Goal: Check status: Check status

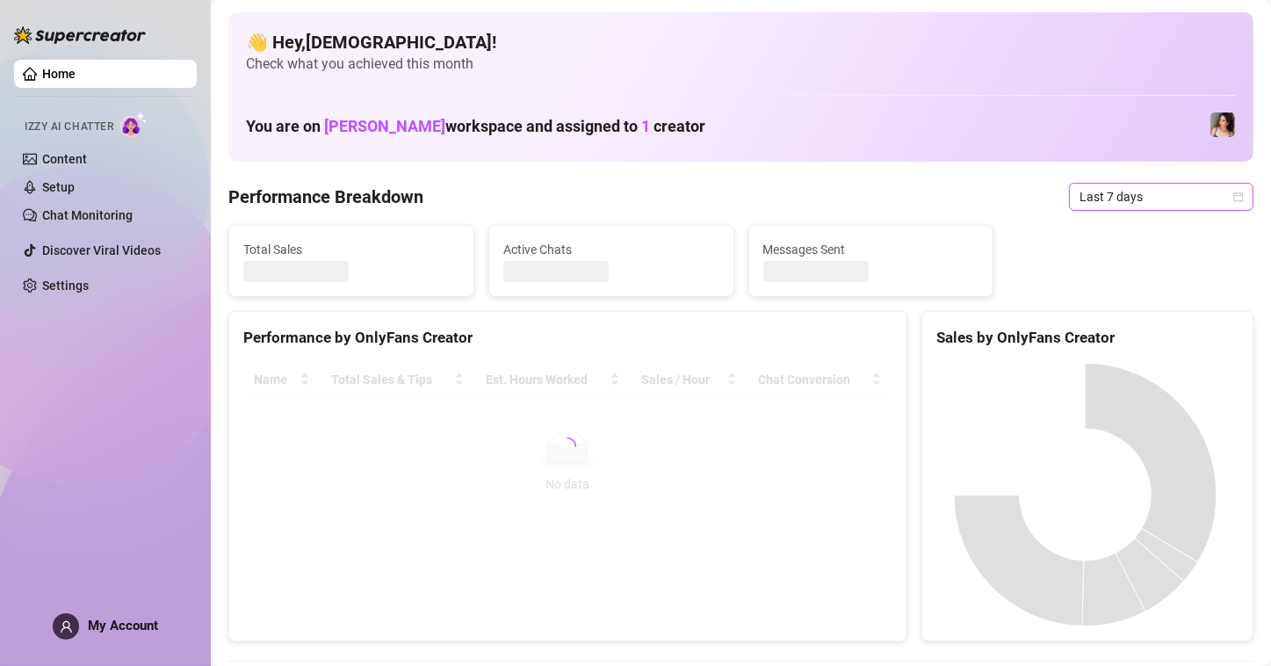
click at [1233, 199] on div "Last 7 days" at bounding box center [1161, 197] width 185 height 28
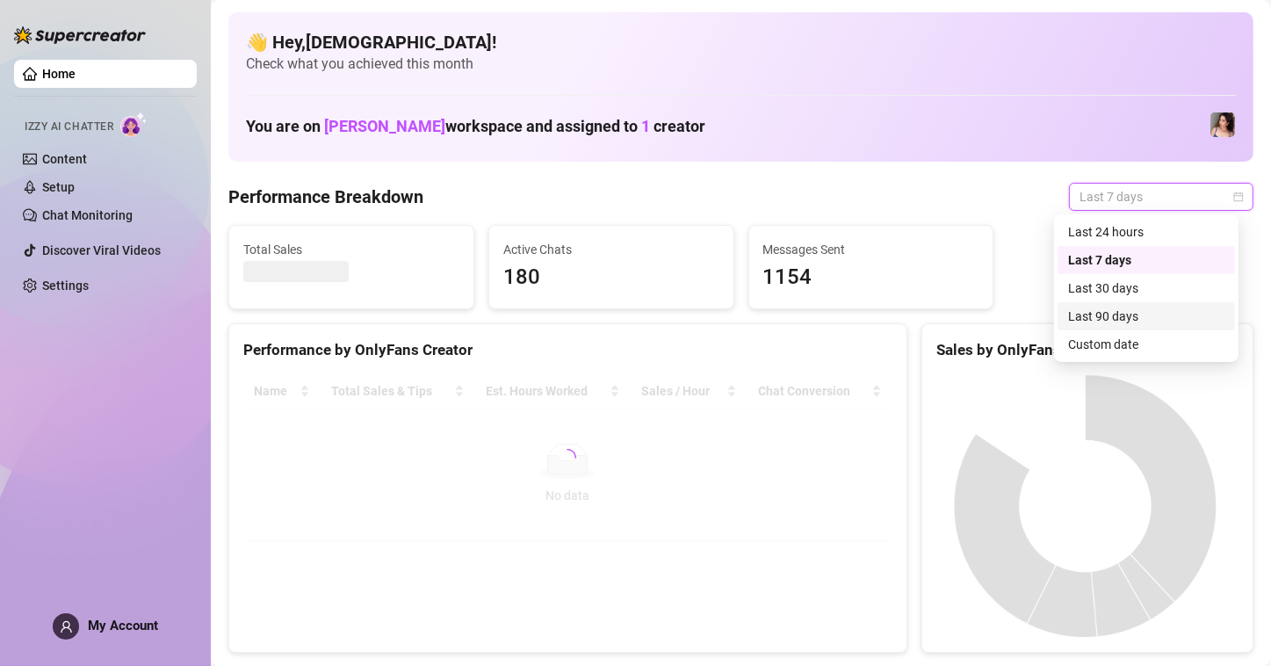
click at [1137, 341] on div "Custom date" at bounding box center [1146, 344] width 156 height 19
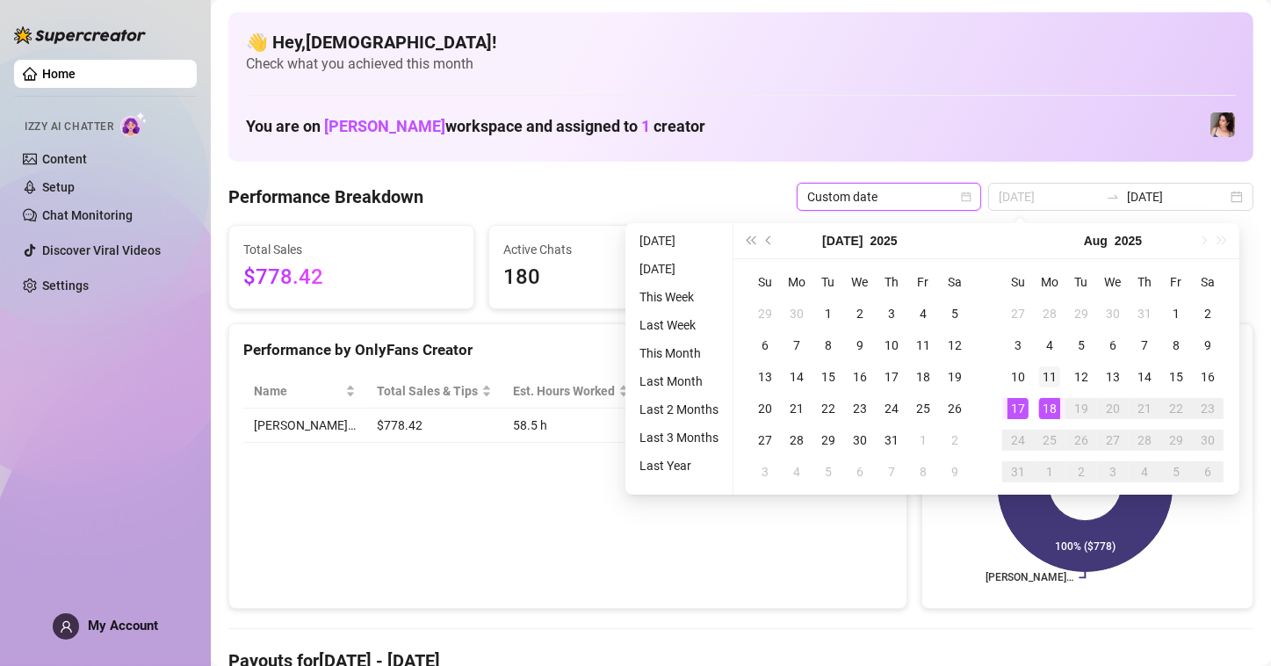
type input "[DATE]"
click at [1046, 383] on div "11" at bounding box center [1049, 376] width 21 height 21
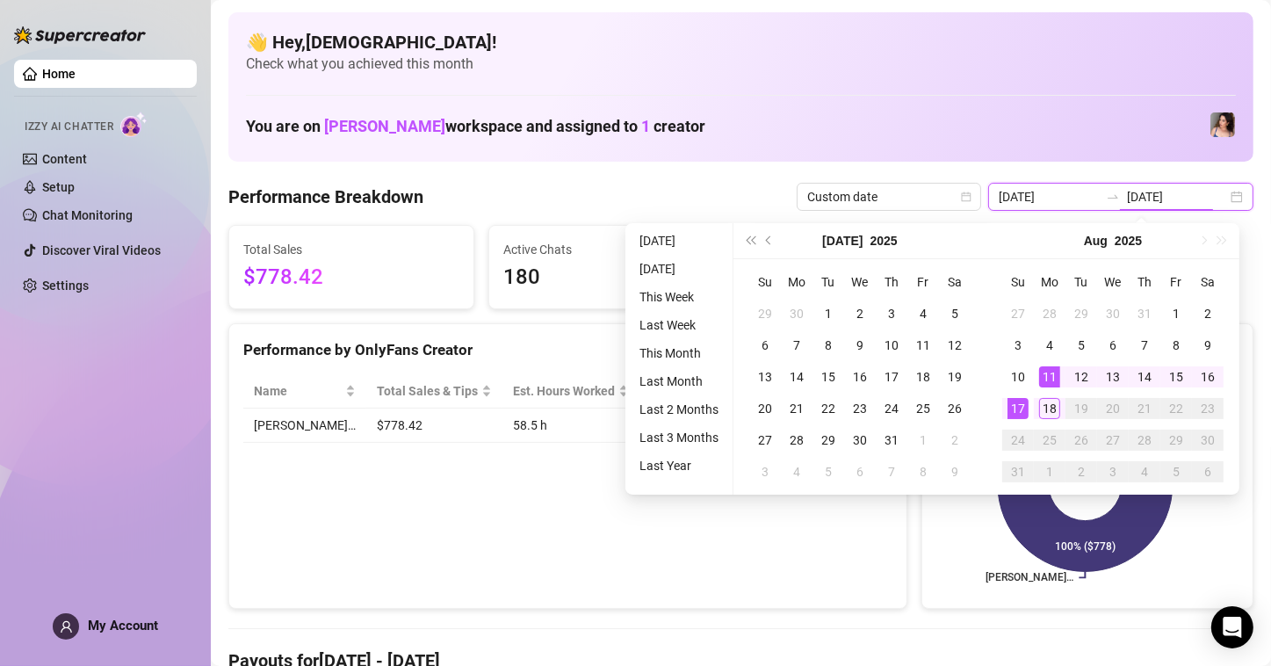
type input "[DATE]"
click at [1011, 412] on div "17" at bounding box center [1018, 408] width 21 height 21
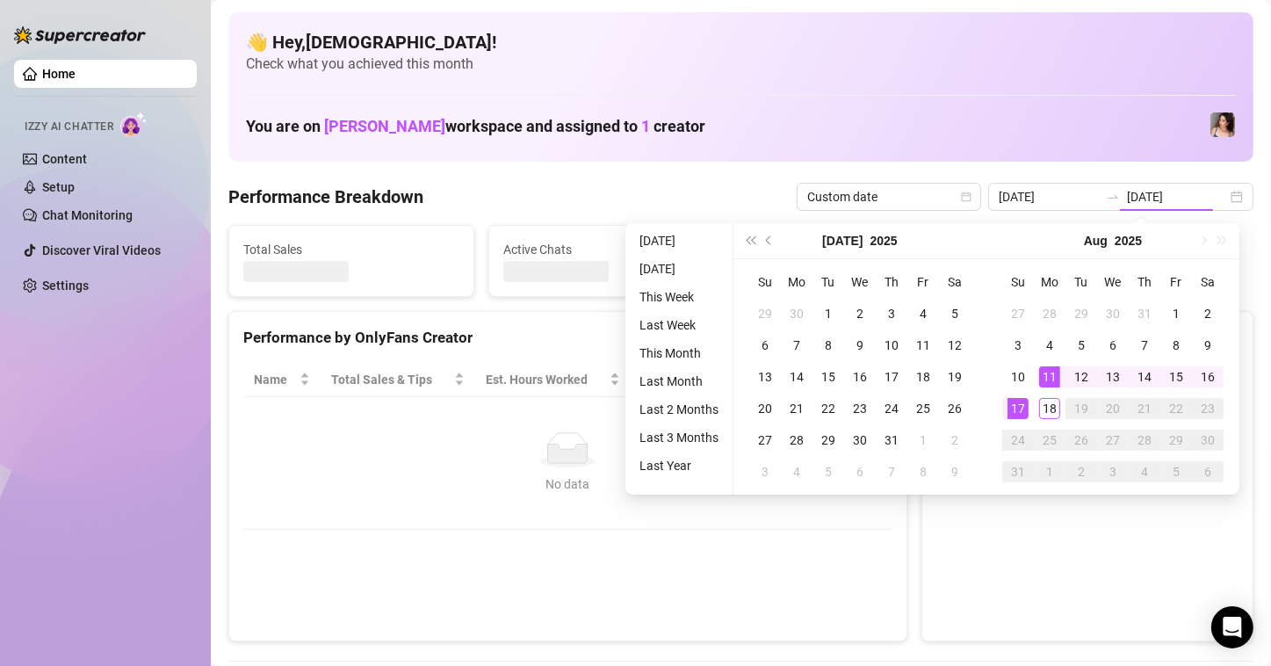
type input "[DATE]"
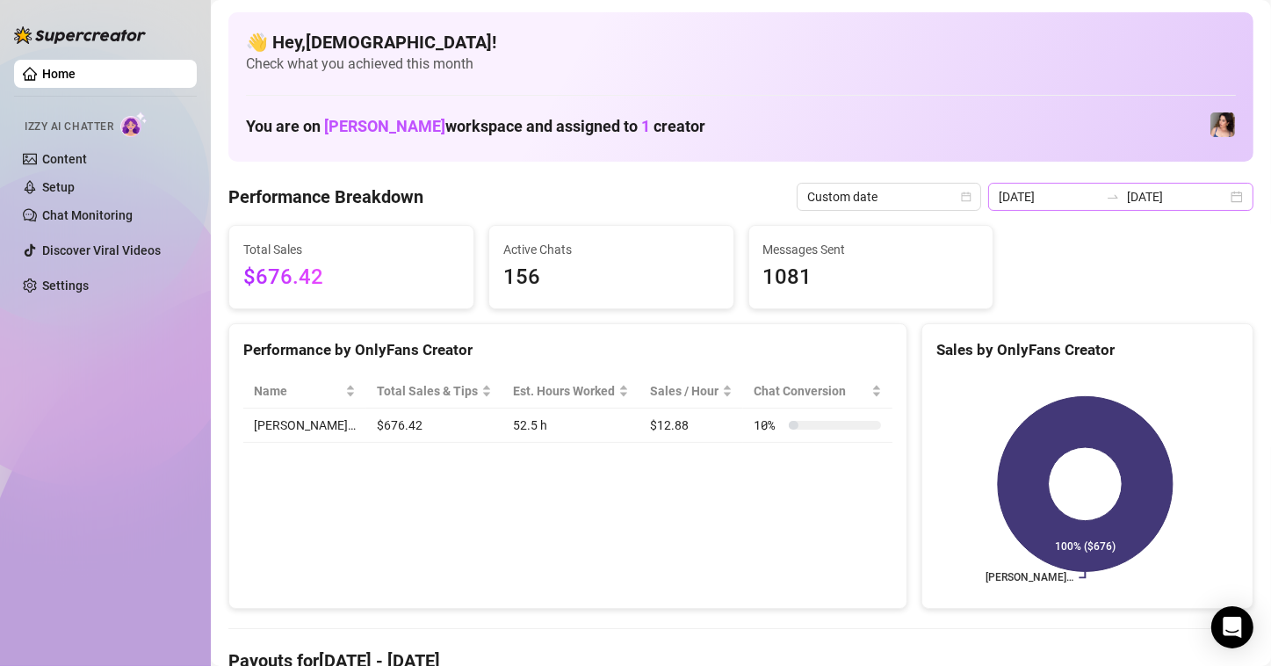
click at [1214, 201] on div "[DATE] [DATE]" at bounding box center [1120, 197] width 265 height 28
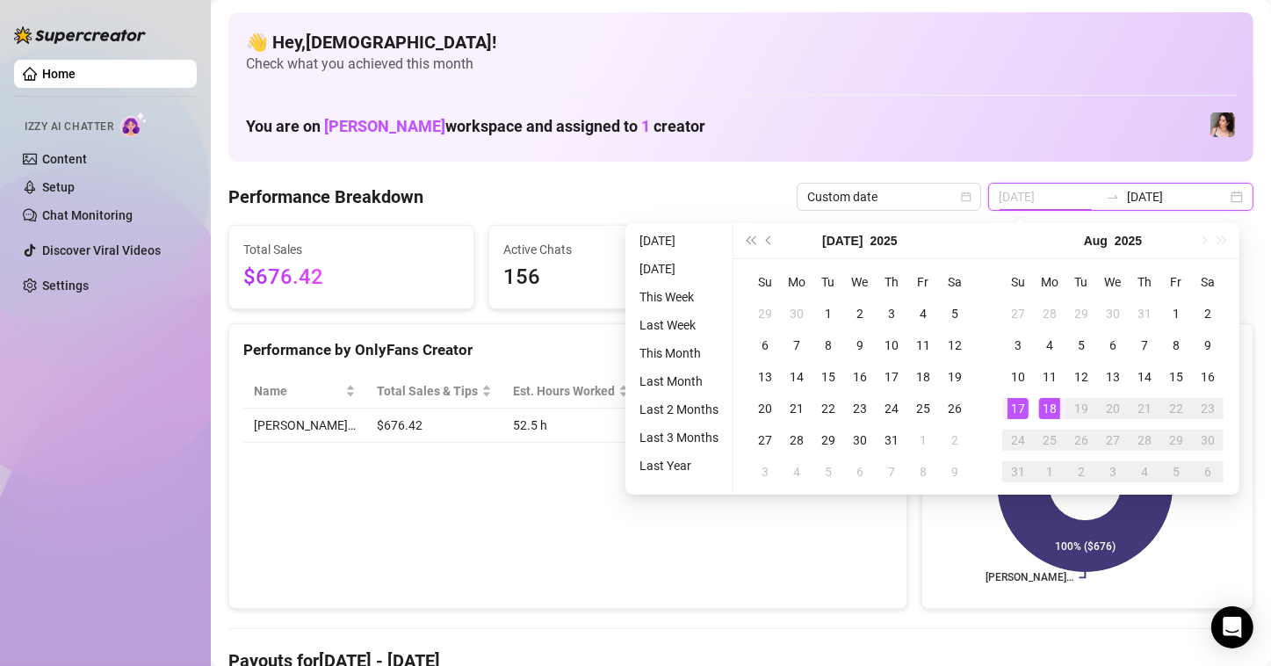
type input "[DATE]"
click at [1051, 408] on div "18" at bounding box center [1049, 408] width 21 height 21
type input "[DATE]"
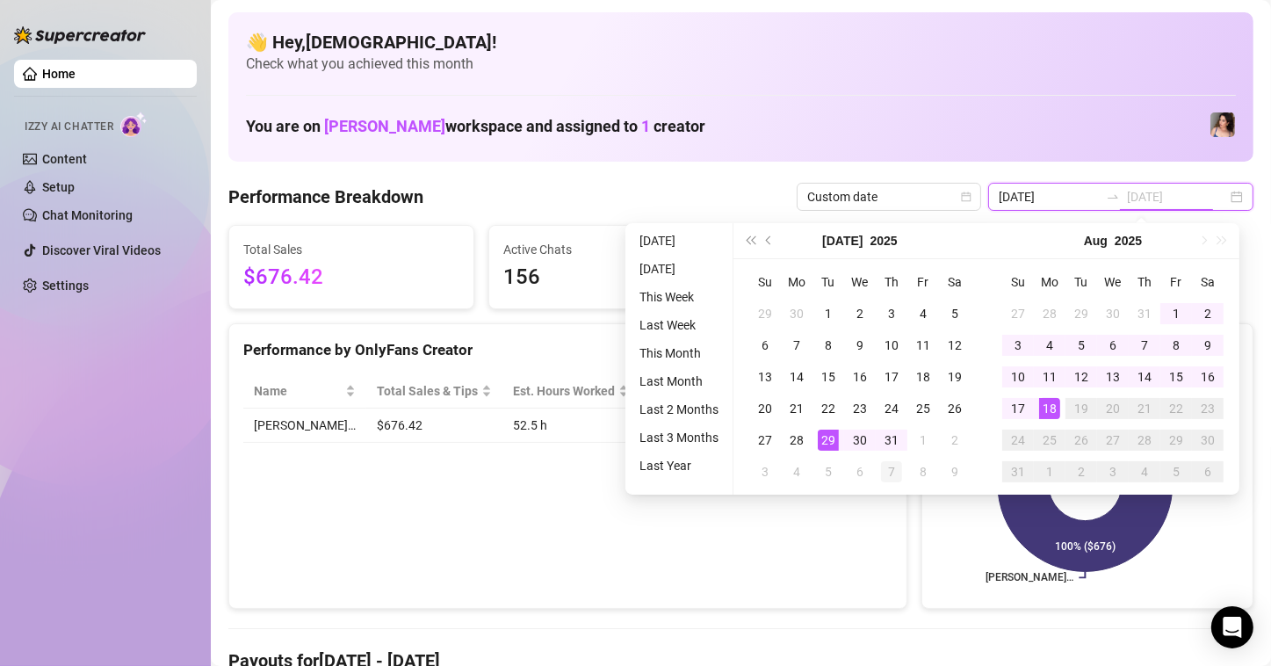
type input "[DATE]"
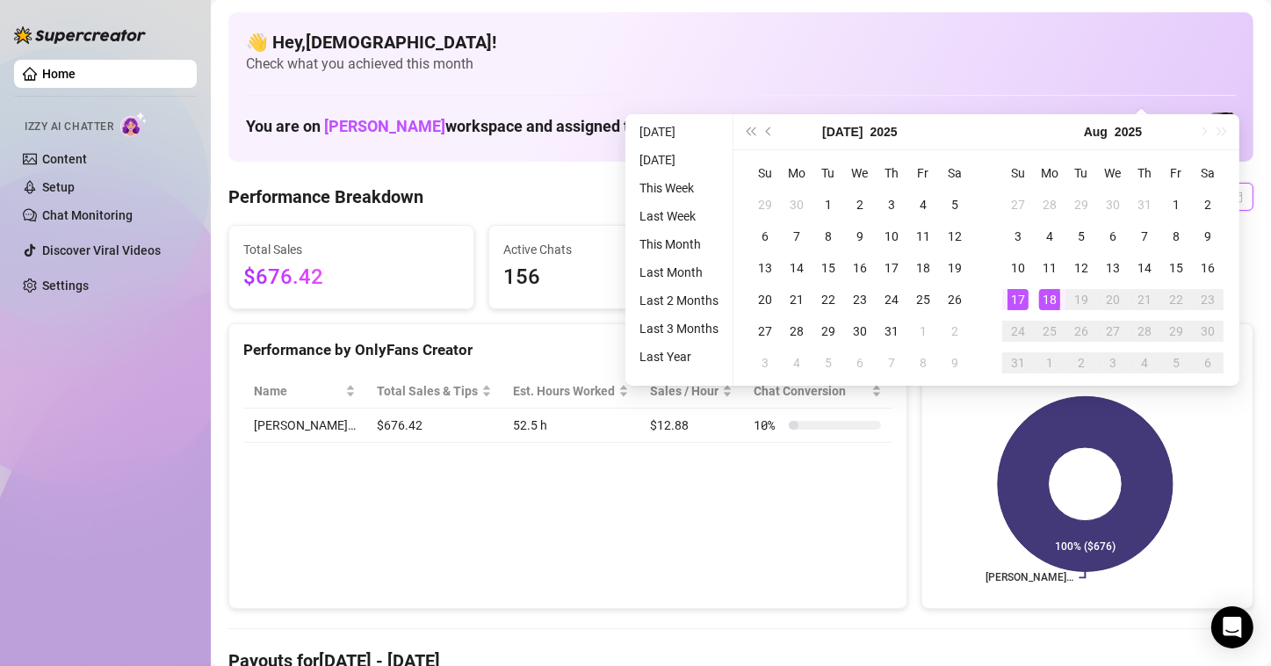
scroll to position [176, 0]
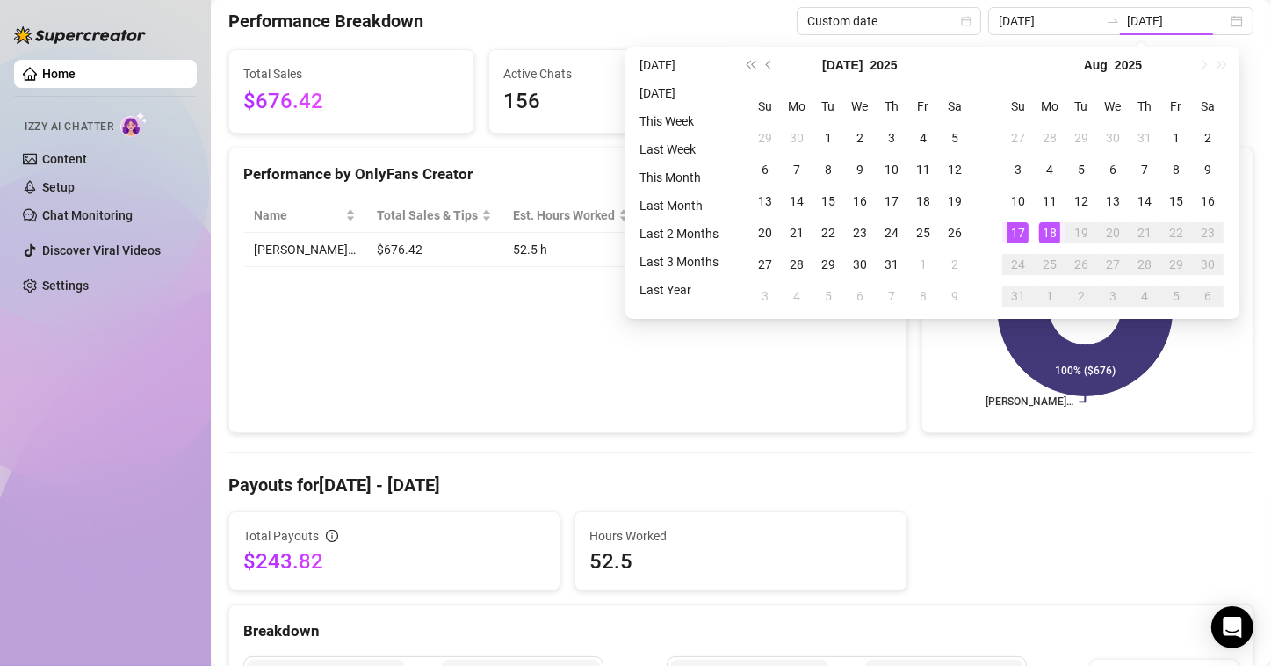
click at [878, 532] on span "Hours Worked" at bounding box center [741, 535] width 302 height 19
type input "[DATE]"
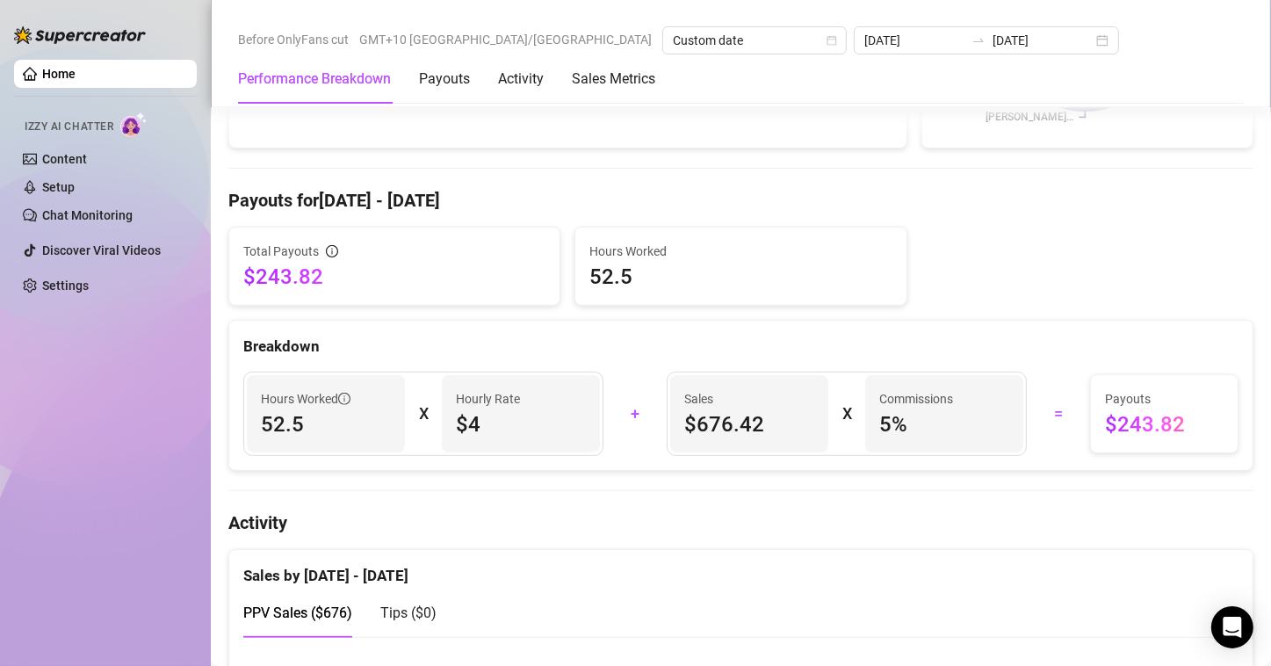
scroll to position [527, 0]
